Goal: Check status

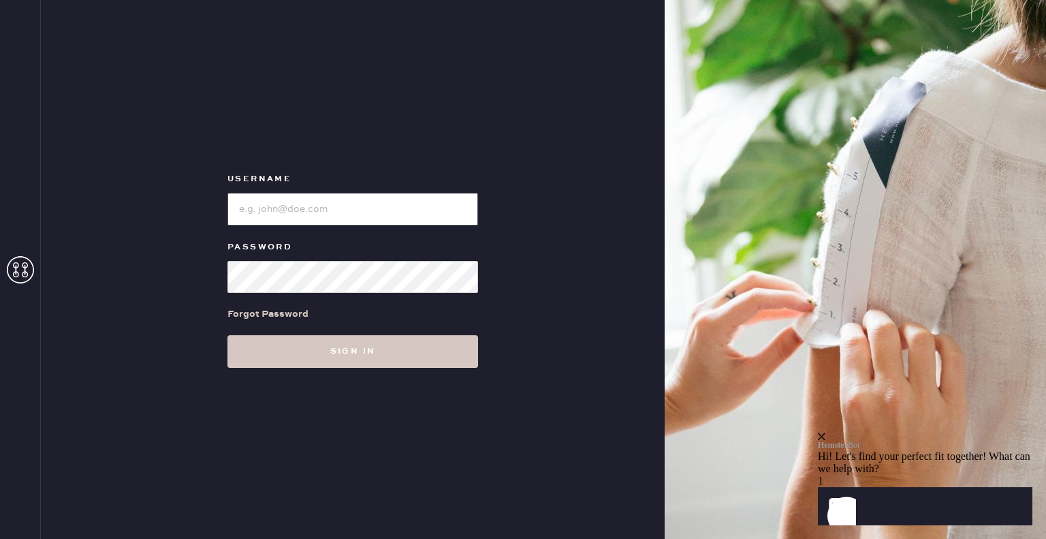
click at [357, 214] on input "loginName" at bounding box center [352, 209] width 251 height 33
type input "[EMAIL_ADDRESS][PERSON_NAME][DOMAIN_NAME]"
click at [227, 335] on button "Sign in" at bounding box center [352, 351] width 251 height 33
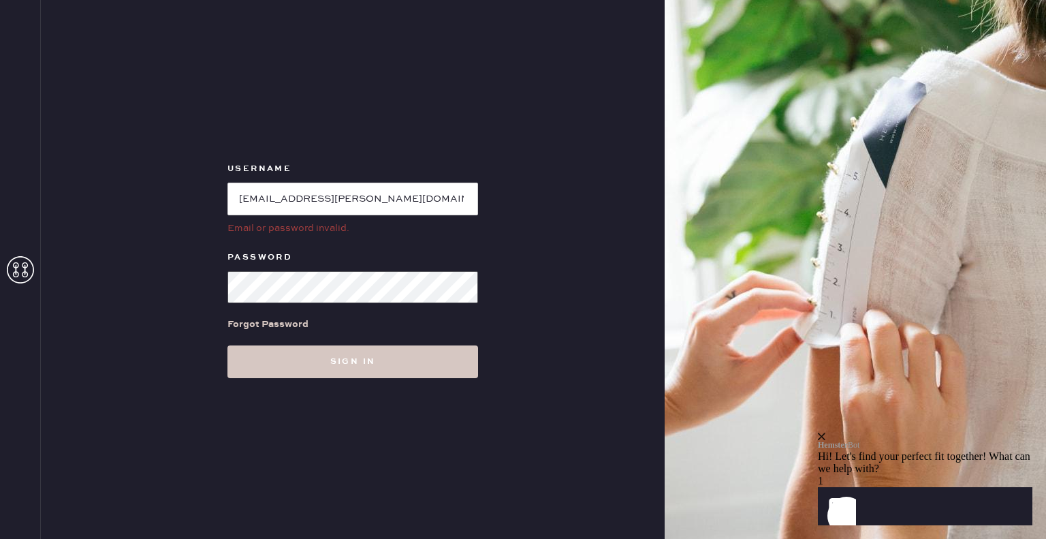
click at [227, 345] on button "Sign in" at bounding box center [352, 361] width 251 height 33
click at [116, 272] on div "Username Email or password invalid. Password Forgot Password Sign in" at bounding box center [353, 269] width 624 height 539
click at [227, 345] on button "Sign in" at bounding box center [352, 361] width 251 height 33
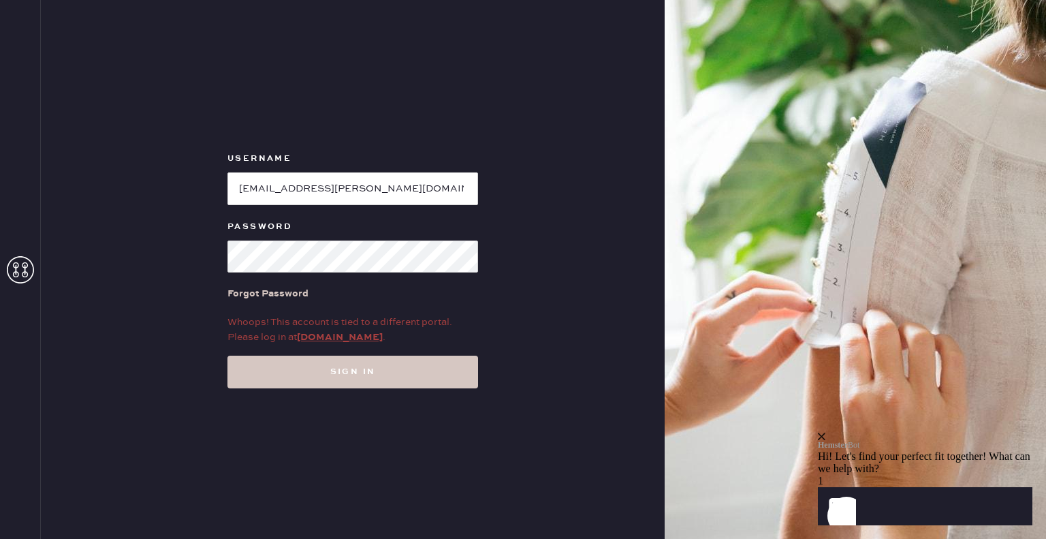
drag, startPoint x: 362, startPoint y: 237, endPoint x: 0, endPoint y: 237, distance: 362.2
click at [0, 237] on div "Username Password Forgot Password Whoops! This account is tied to a different p…" at bounding box center [523, 269] width 1046 height 539
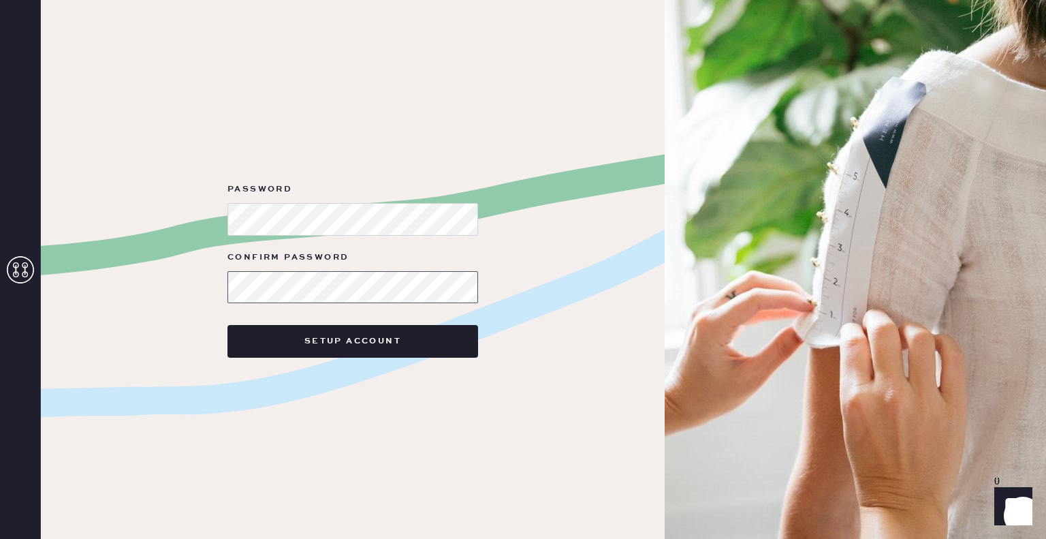
click at [227, 325] on button "Setup Account" at bounding box center [352, 341] width 251 height 33
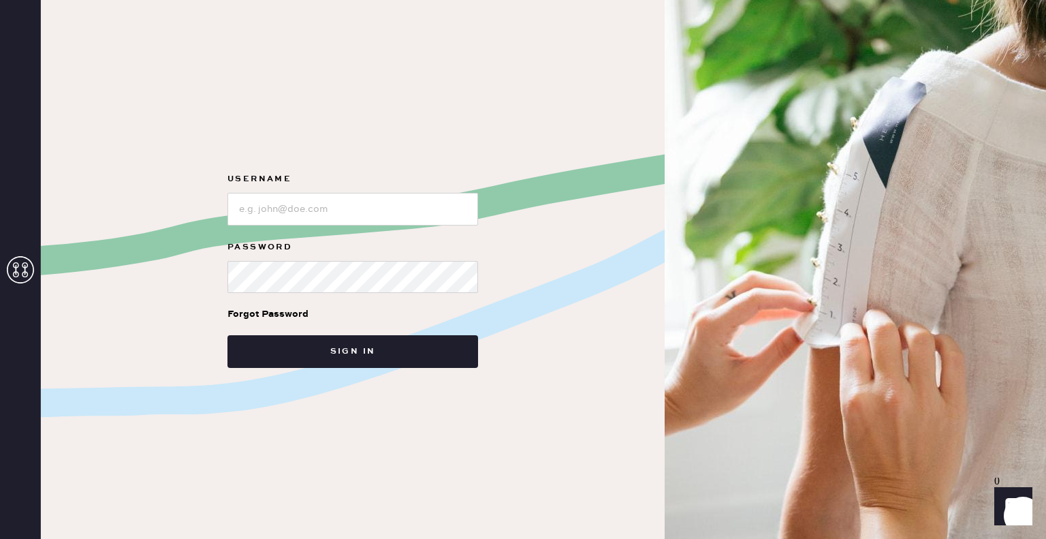
drag, startPoint x: 345, startPoint y: 190, endPoint x: 343, endPoint y: 198, distance: 8.4
click at [345, 190] on div at bounding box center [352, 207] width 251 height 35
click at [343, 198] on input "loginName" at bounding box center [352, 209] width 251 height 33
type input "[EMAIL_ADDRESS][PERSON_NAME][DOMAIN_NAME]"
click at [227, 335] on button "Sign in" at bounding box center [352, 351] width 251 height 33
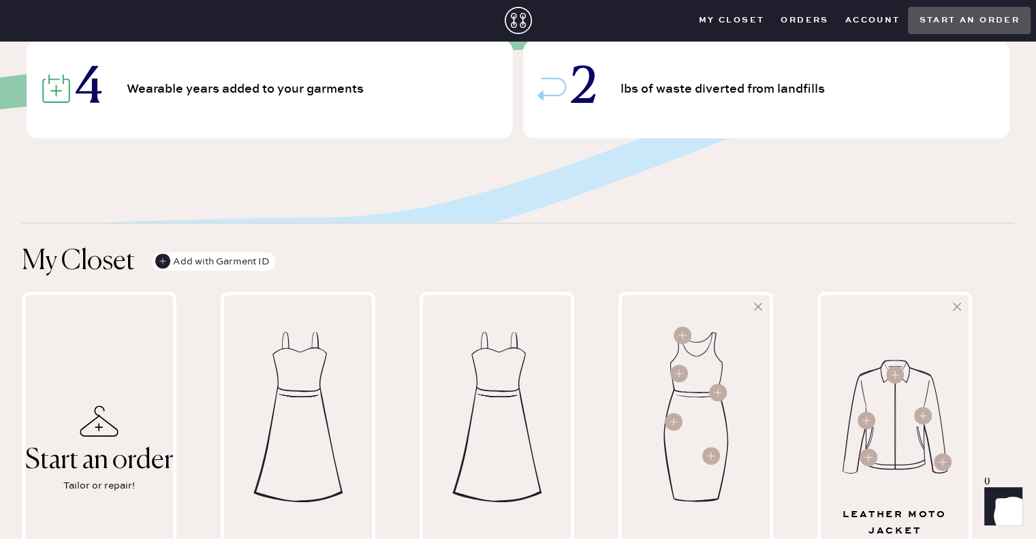
scroll to position [136, 0]
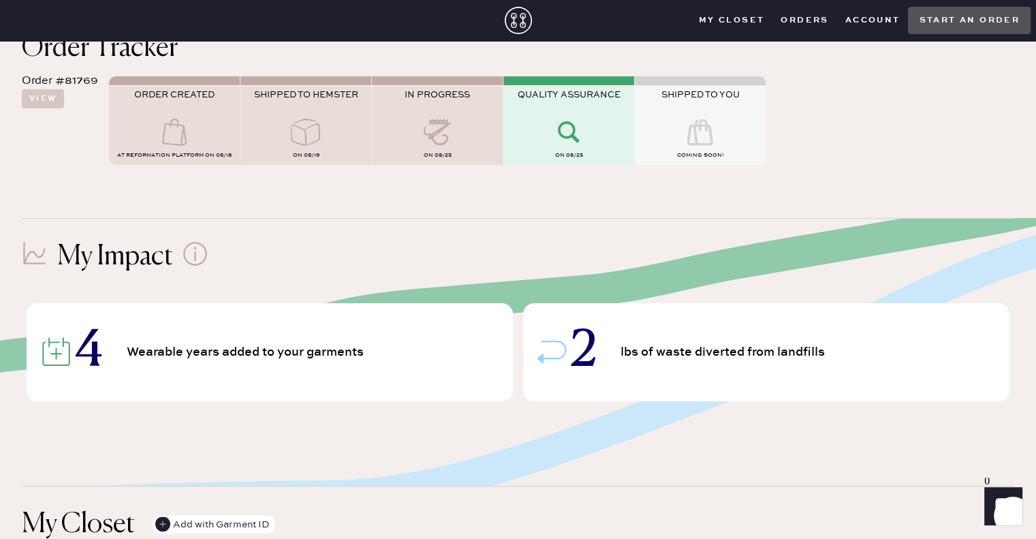
click at [795, 29] on button "Orders" at bounding box center [804, 20] width 64 height 20
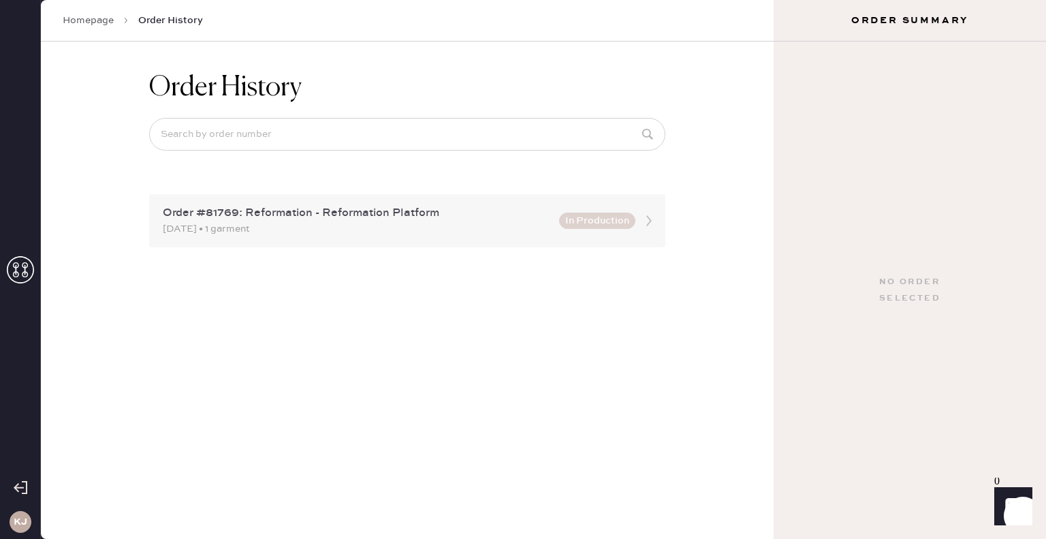
click at [624, 206] on div "Order #81769: Reformation - Reformation Platform [DATE] • 1 garment In Producti…" at bounding box center [407, 220] width 516 height 53
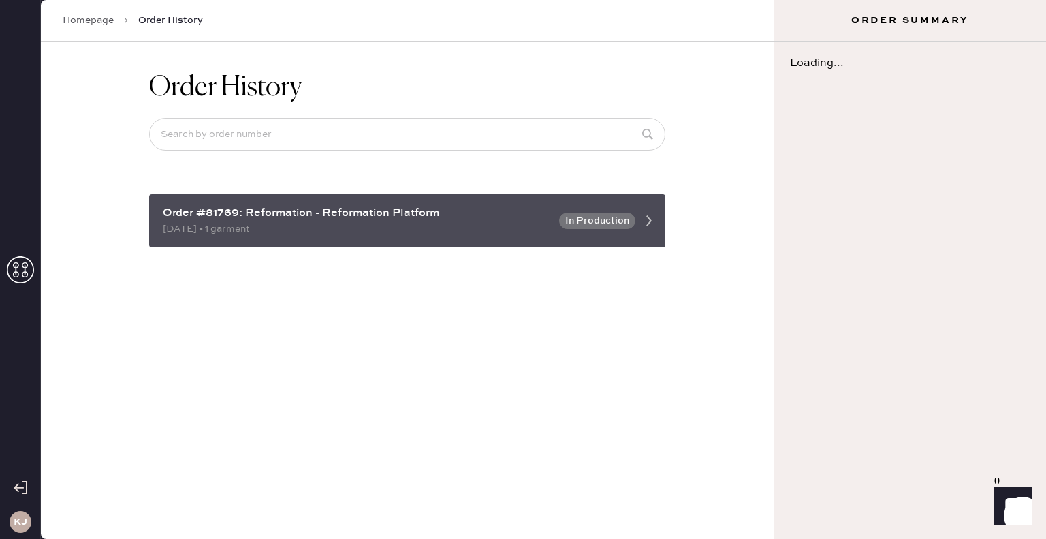
click at [651, 237] on div "Order #81769: Reformation - Reformation Platform [DATE] • 1 garment In Producti…" at bounding box center [407, 220] width 516 height 53
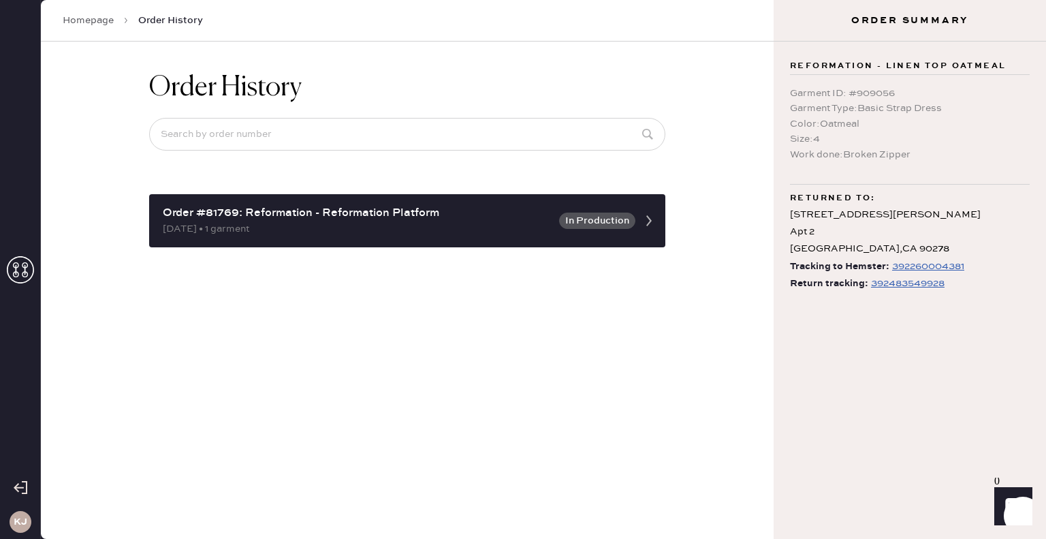
click at [912, 283] on div "392483549928" at bounding box center [908, 283] width 74 height 16
